Goal: Go to known website: Access a specific website the user already knows

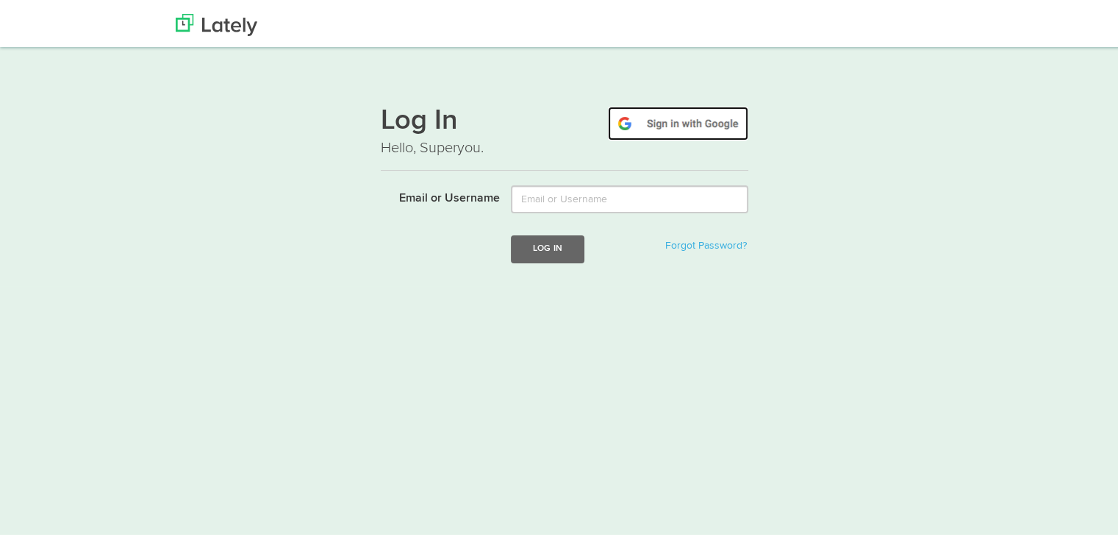
click at [692, 129] on img at bounding box center [678, 121] width 140 height 34
click at [653, 107] on img at bounding box center [678, 121] width 140 height 34
